Goal: Information Seeking & Learning: Find specific fact

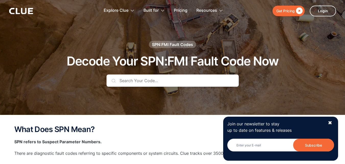
click at [173, 80] on input "text" at bounding box center [172, 80] width 132 height 12
paste input "520697"
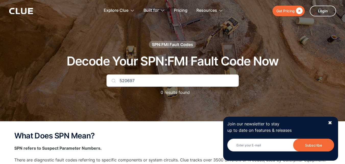
type input "520697"
click at [329, 125] on div "✖" at bounding box center [330, 122] width 4 height 6
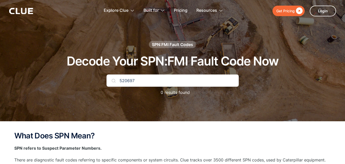
click at [138, 71] on div "SPN:FMI Fault Codes Decode Your SPN:FMI Fault Code Now 520697 0 results found" at bounding box center [172, 71] width 301 height 60
click at [139, 80] on input "520697" at bounding box center [172, 80] width 132 height 12
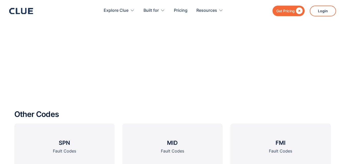
scroll to position [562, 0]
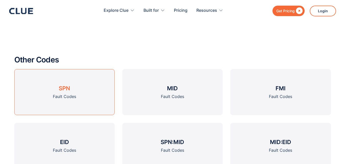
click at [92, 99] on link "SPN Fault Codes" at bounding box center [64, 92] width 100 height 46
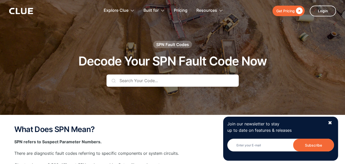
click at [156, 84] on input "text" at bounding box center [172, 80] width 132 height 12
paste input "520697"
type input "520697"
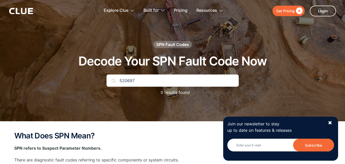
drag, startPoint x: 156, startPoint y: 84, endPoint x: 57, endPoint y: 79, distance: 99.9
click at [57, 79] on div "SPN Fault Codes Decode Your SPN Fault Code Now 520697 0 results found" at bounding box center [172, 71] width 301 height 60
click at [148, 131] on h2 "What Does SPN Mean?" at bounding box center [172, 135] width 317 height 8
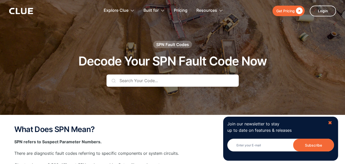
click at [330, 124] on div "✖" at bounding box center [330, 122] width 4 height 6
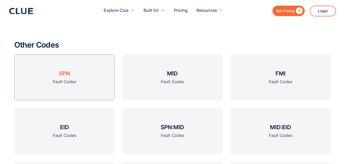
scroll to position [587, 0]
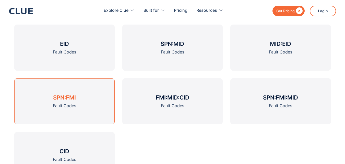
click at [91, 103] on link "SPN:FMI Fault Codes" at bounding box center [64, 101] width 100 height 46
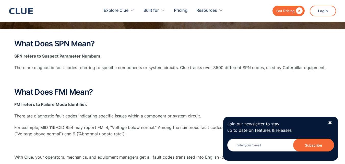
scroll to position [179, 0]
